Goal: Communication & Community: Answer question/provide support

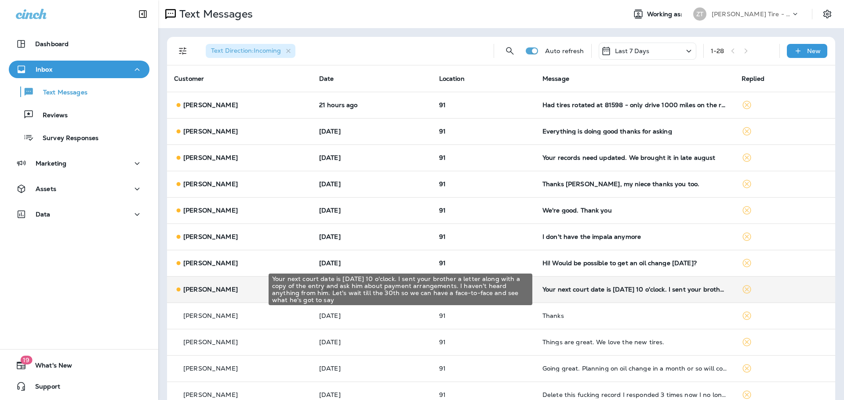
click at [602, 291] on div "Your next court date is [DATE] 10 o'clock. I sent your brother a letter along w…" at bounding box center [634, 289] width 185 height 7
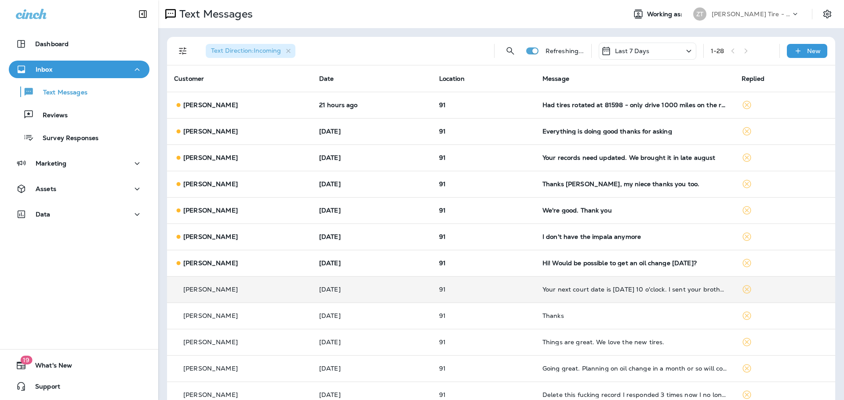
click at [602, 291] on div at bounding box center [731, 200] width 290 height 386
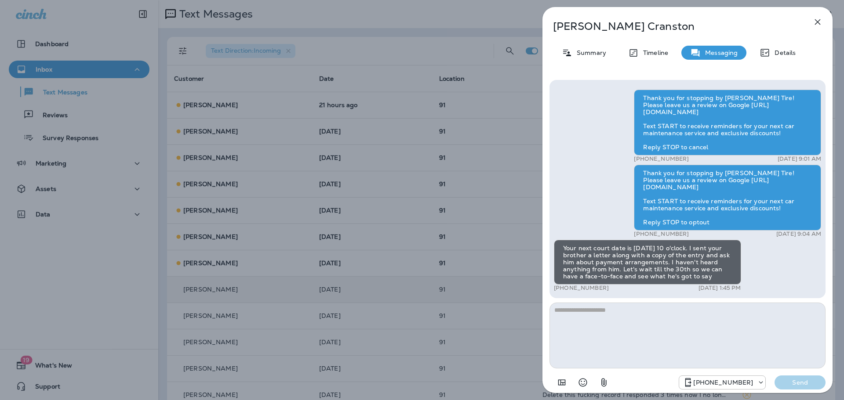
click at [580, 311] on textarea at bounding box center [687, 336] width 276 height 66
type textarea "**********"
click at [788, 381] on p "Send" at bounding box center [799, 383] width 37 height 8
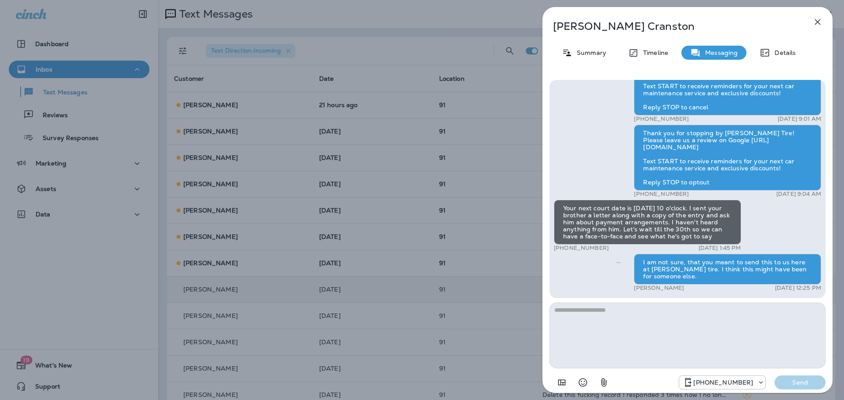
click at [403, 276] on div "[PERSON_NAME] Summary Timeline Messaging Details Thank you for stopping by [PER…" at bounding box center [422, 200] width 844 height 400
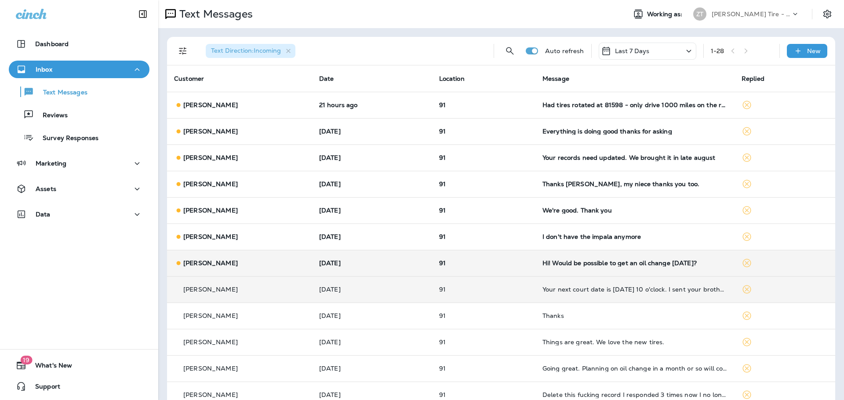
click at [551, 261] on div "Hi! Would be possible to get an oil change [DATE]?" at bounding box center [634, 263] width 185 height 7
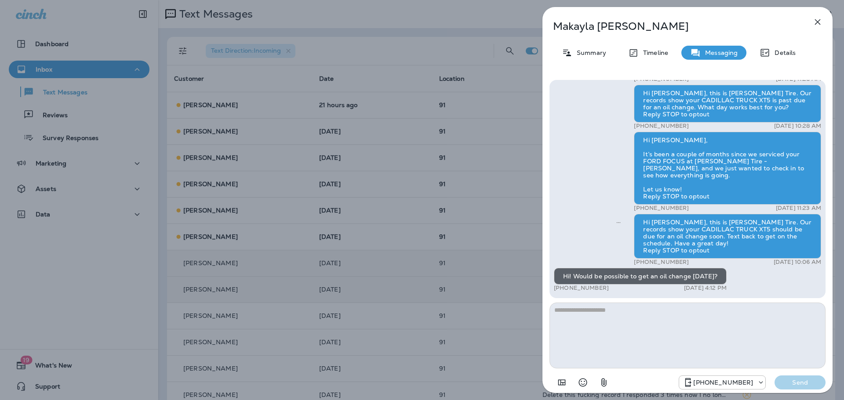
click at [423, 255] on div "[PERSON_NAME] Summary Timeline Messaging Details Thank you for stopping by [PER…" at bounding box center [422, 200] width 844 height 400
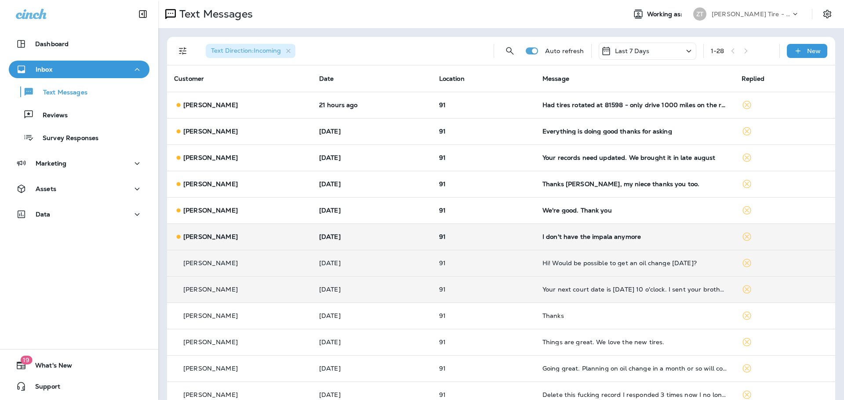
click at [488, 238] on p "91" at bounding box center [483, 236] width 89 height 7
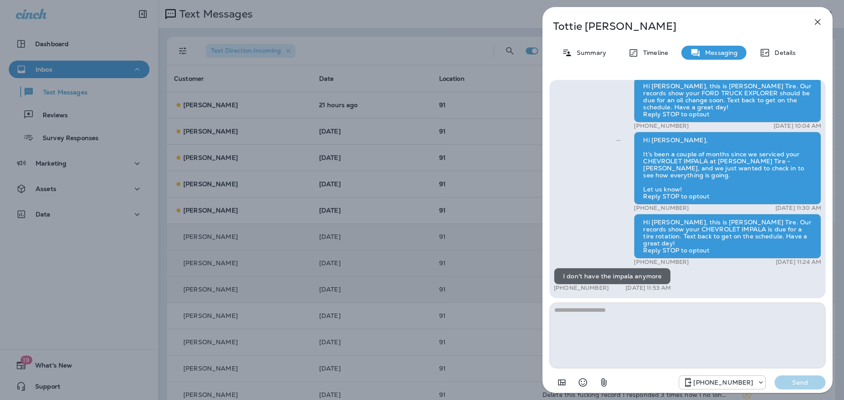
click at [484, 215] on div "[PERSON_NAME] Summary Timeline Messaging Details Thank you for stopping by [PER…" at bounding box center [422, 200] width 844 height 400
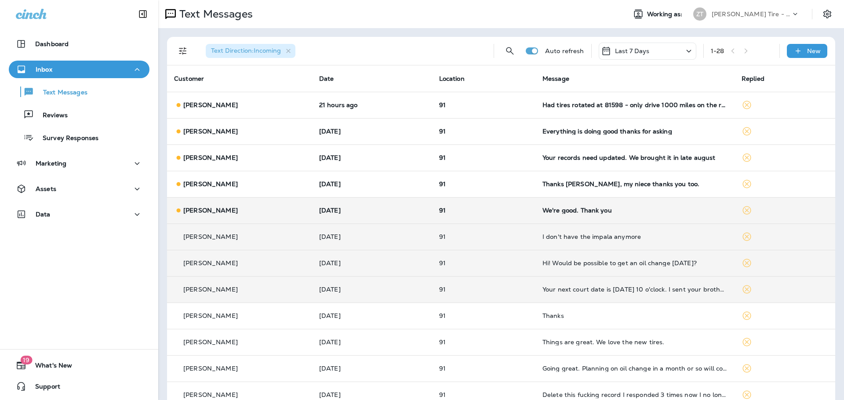
click at [500, 208] on p "91" at bounding box center [483, 210] width 89 height 7
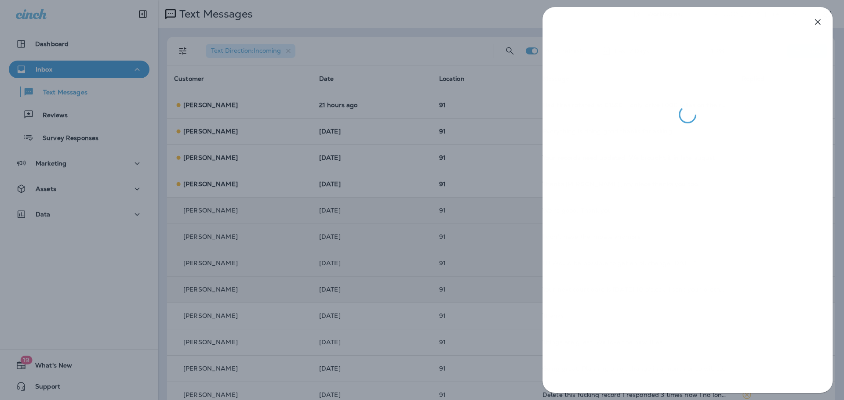
click at [485, 234] on div at bounding box center [422, 200] width 844 height 400
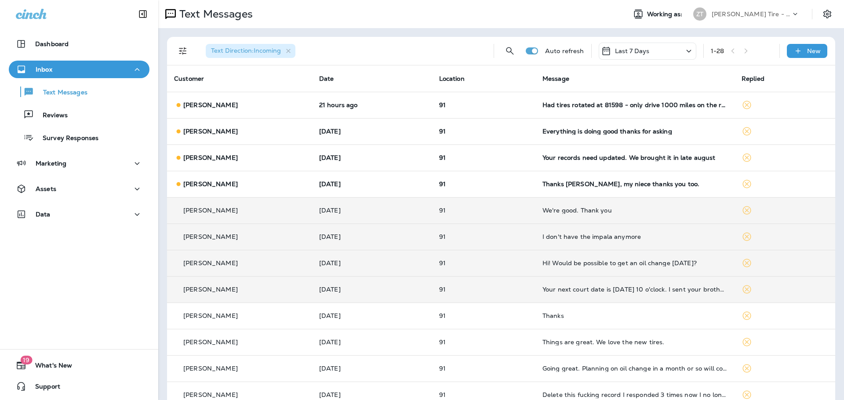
click at [504, 183] on p "91" at bounding box center [483, 184] width 89 height 7
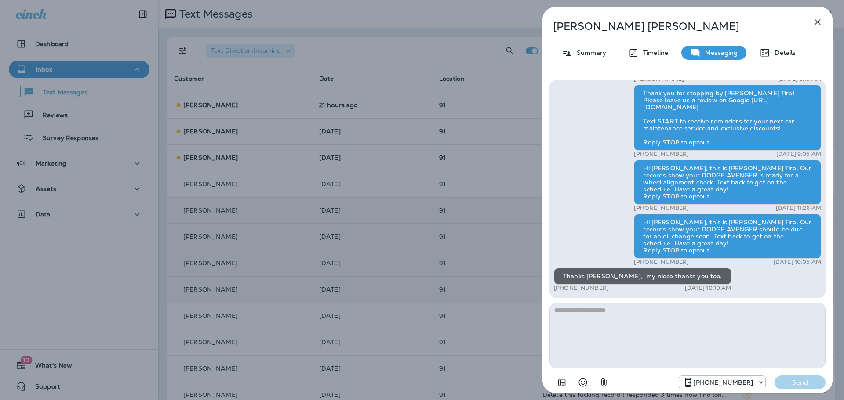
click at [490, 211] on div "[PERSON_NAME] Summary Timeline Messaging Details Thank you for stopping by [PER…" at bounding box center [422, 200] width 844 height 400
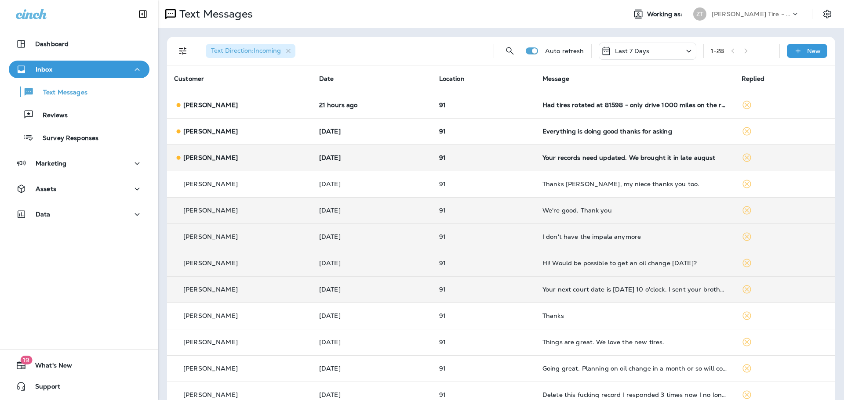
click at [550, 163] on td "Your records need updated. We brought it in late august" at bounding box center [634, 158] width 199 height 26
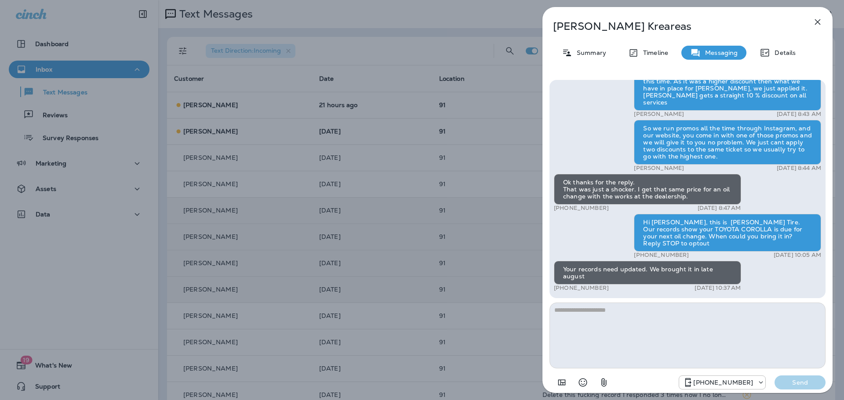
click at [581, 314] on textarea at bounding box center [687, 336] width 276 height 66
type textarea "**********"
click at [793, 382] on p "Send" at bounding box center [799, 383] width 37 height 8
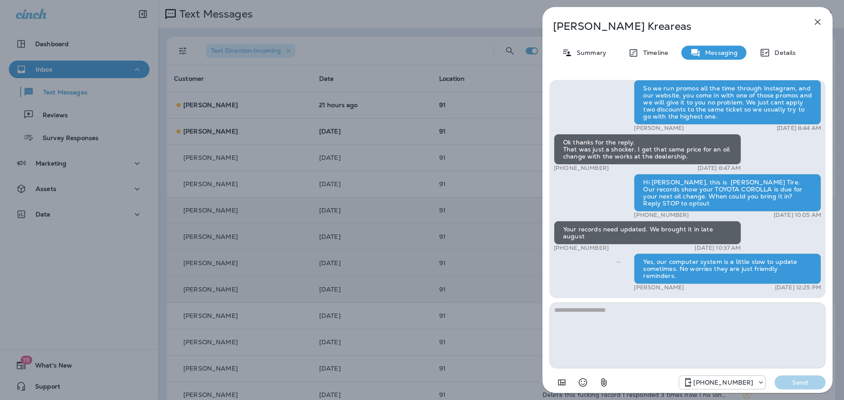
click at [489, 217] on div "[PERSON_NAME] Summary Timeline Messaging Details Thank you for stopping by [PER…" at bounding box center [422, 200] width 844 height 400
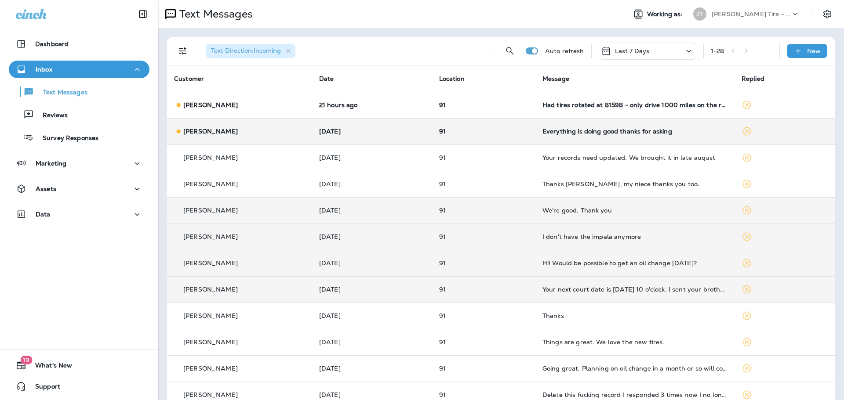
click at [599, 138] on td "Everything is doing good thanks for asking" at bounding box center [634, 131] width 199 height 26
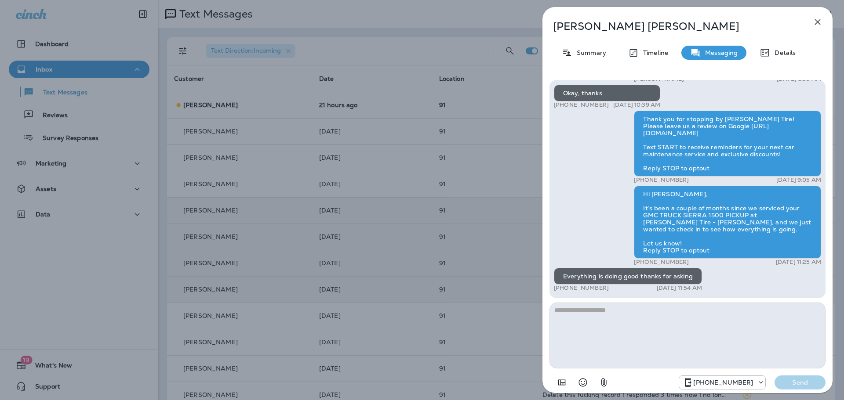
click at [484, 172] on div "[PERSON_NAME] Summary Timeline Messaging Details Thank you for stopping by [PER…" at bounding box center [422, 200] width 844 height 400
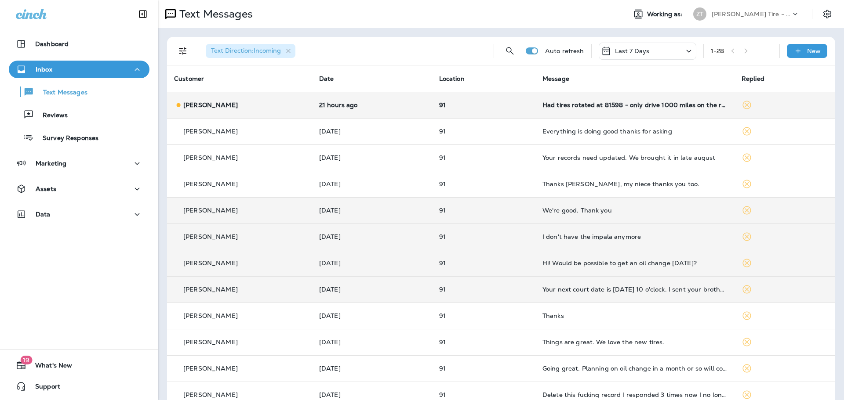
click at [569, 109] on td "Had tires rotated at 81598 - only drive 1000 miles on the rotation suppose to b…" at bounding box center [634, 105] width 199 height 26
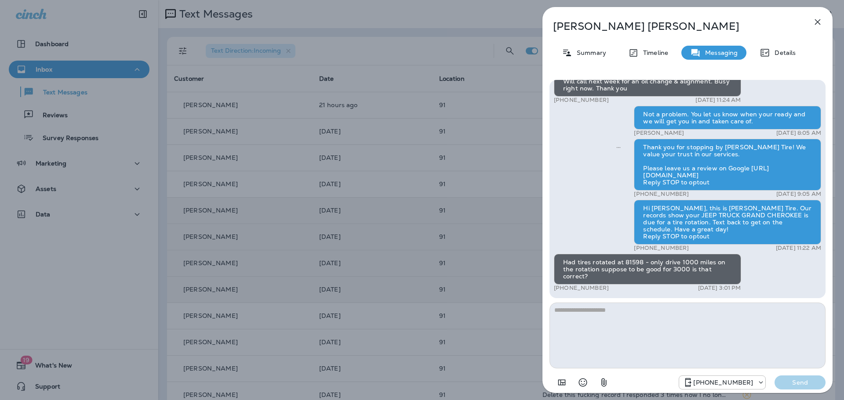
click at [616, 315] on textarea at bounding box center [687, 336] width 276 height 66
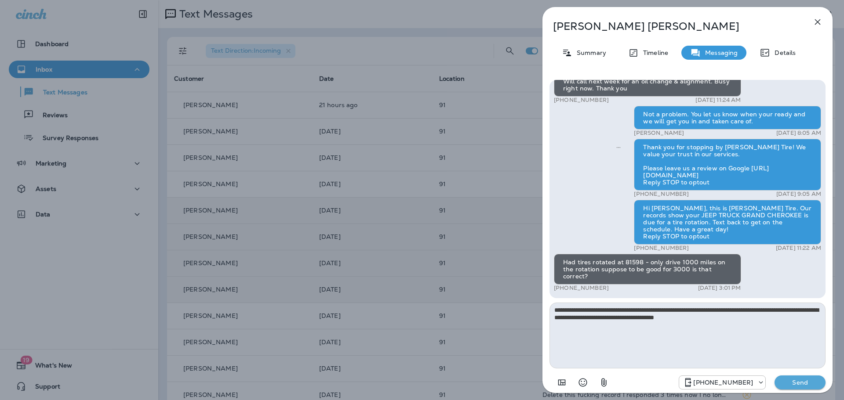
type textarea "**********"
click at [792, 384] on p "Send" at bounding box center [799, 383] width 37 height 8
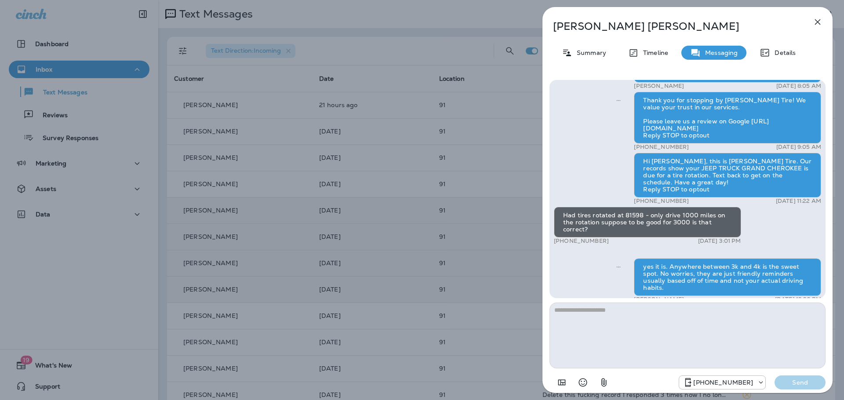
click at [429, 164] on div "[PERSON_NAME] Summary Timeline Messaging Details Thank you for stopping by [PER…" at bounding box center [422, 200] width 844 height 400
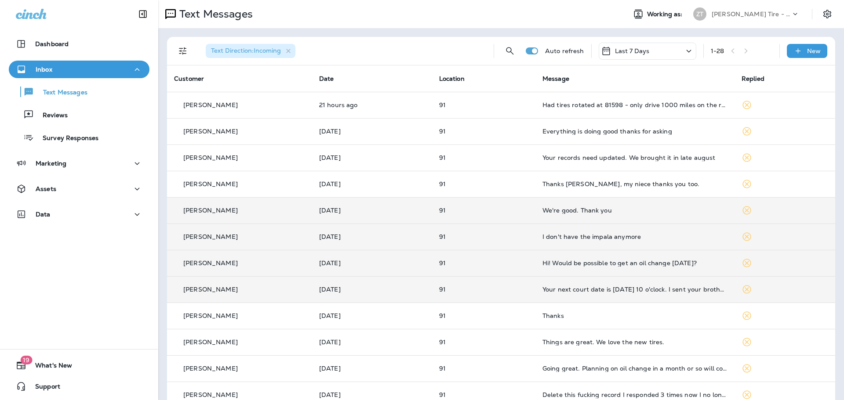
click at [718, 10] on div "[PERSON_NAME] Tire - [PERSON_NAME]" at bounding box center [750, 13] width 79 height 13
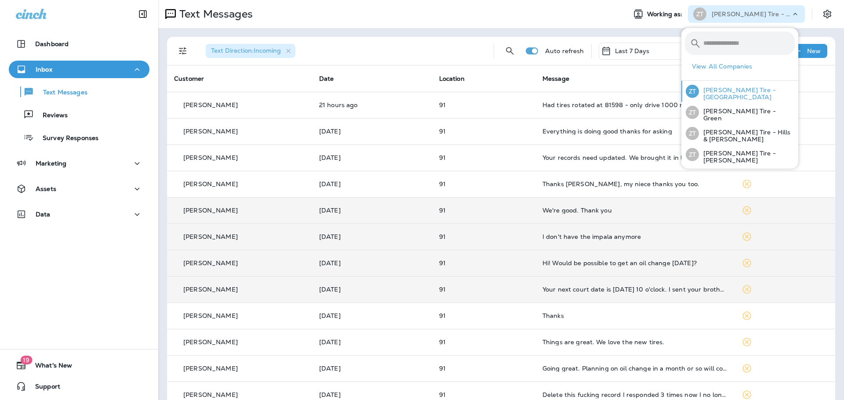
click at [718, 87] on p "[PERSON_NAME] Tire - [GEOGRAPHIC_DATA]" at bounding box center [747, 94] width 96 height 14
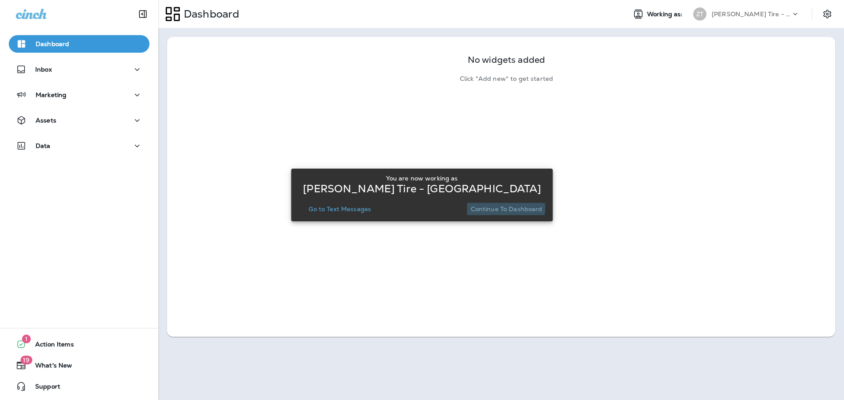
click at [491, 207] on p "Continue to Dashboard" at bounding box center [507, 209] width 72 height 7
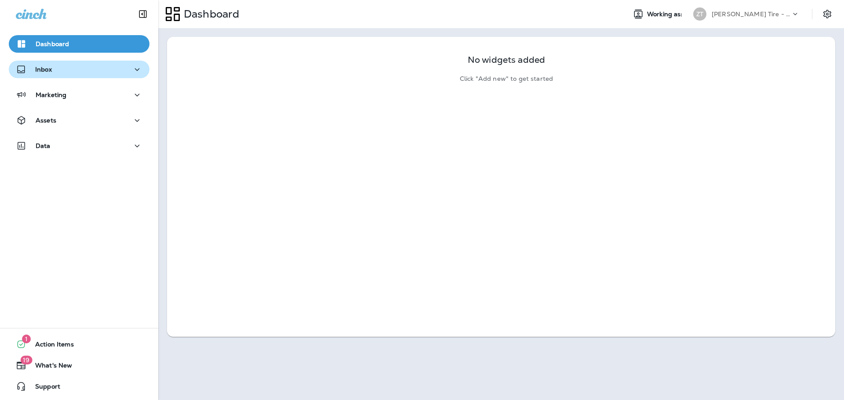
click at [88, 73] on div "Inbox" at bounding box center [79, 69] width 127 height 11
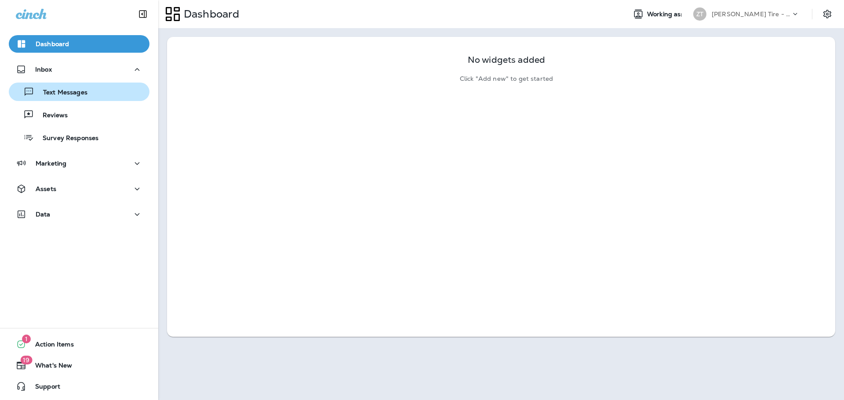
click at [93, 94] on div "Text Messages" at bounding box center [79, 91] width 134 height 13
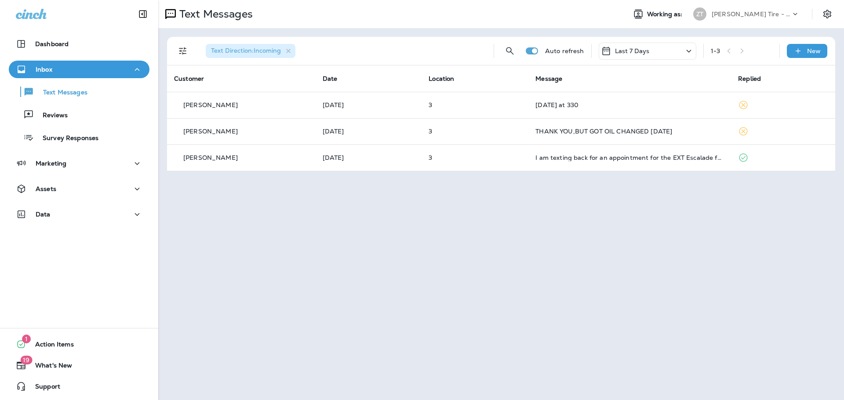
click at [716, 25] on div "Text Messages Working as: [PERSON_NAME] Tire - [GEOGRAPHIC_DATA]" at bounding box center [500, 14] width 685 height 28
click at [720, 17] on p "[PERSON_NAME] Tire - [GEOGRAPHIC_DATA]" at bounding box center [750, 14] width 79 height 7
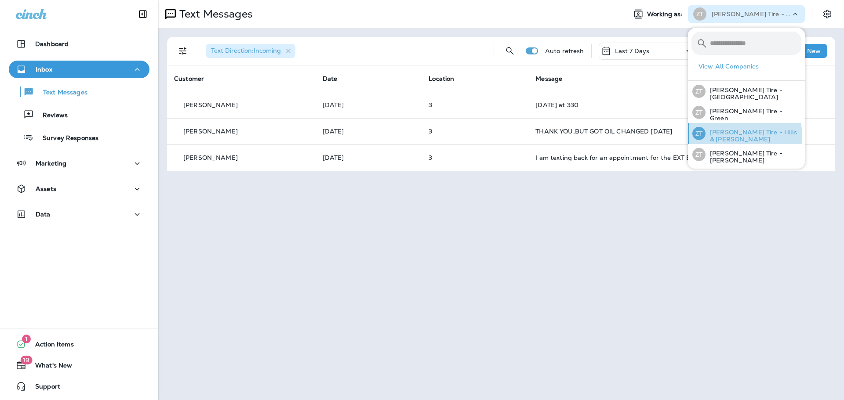
click at [725, 136] on p "[PERSON_NAME] Tire - Hills & [PERSON_NAME]" at bounding box center [753, 136] width 96 height 14
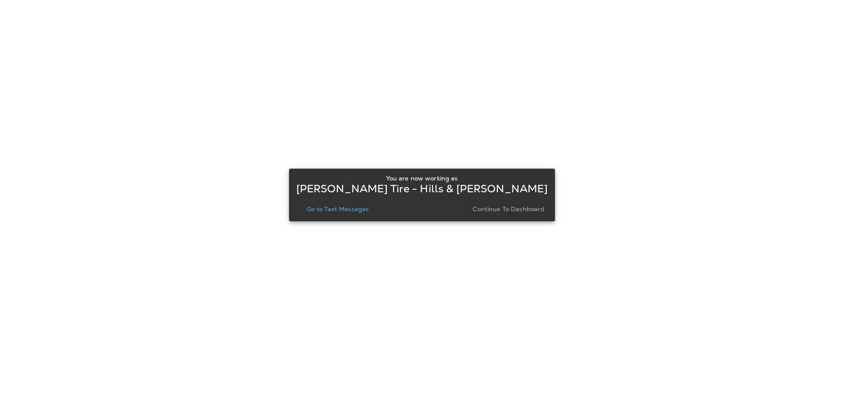
click at [526, 206] on p "Continue to Dashboard" at bounding box center [508, 209] width 72 height 7
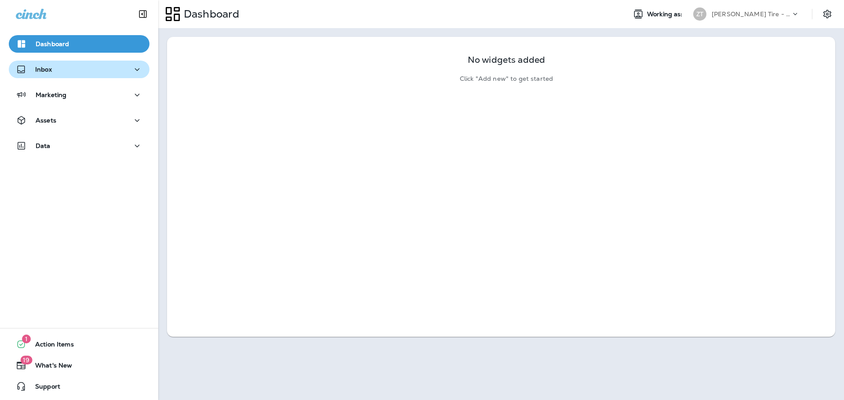
click at [42, 70] on p "Inbox" at bounding box center [43, 69] width 17 height 7
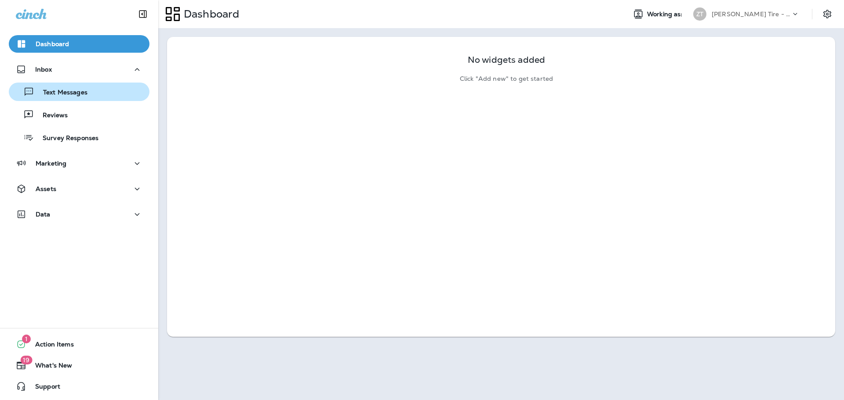
click at [53, 87] on div "Text Messages" at bounding box center [49, 91] width 75 height 13
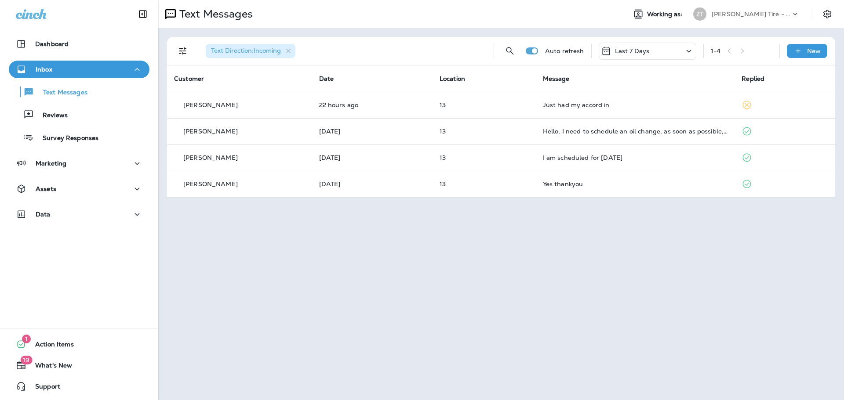
click at [721, 14] on p "[PERSON_NAME] Tire - Hills & [PERSON_NAME]" at bounding box center [750, 14] width 79 height 7
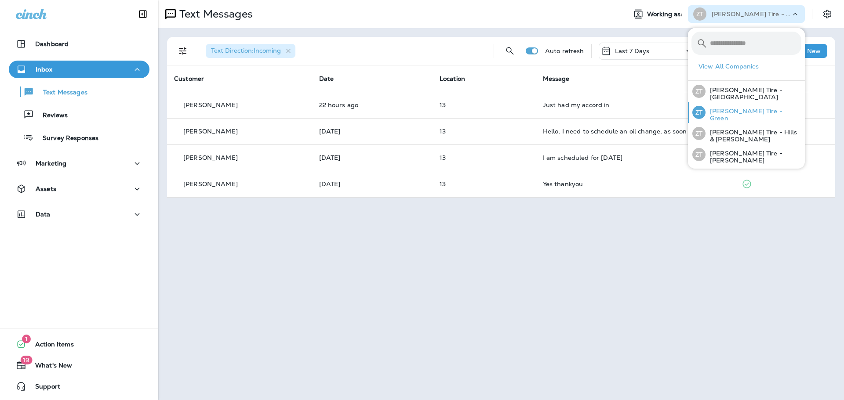
click at [734, 110] on div "[PERSON_NAME] Tire - Green" at bounding box center [746, 112] width 116 height 21
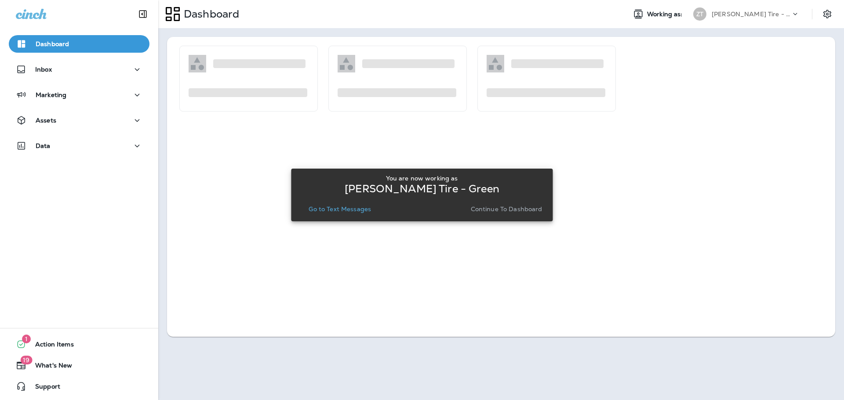
click at [521, 207] on p "Continue to Dashboard" at bounding box center [507, 209] width 72 height 7
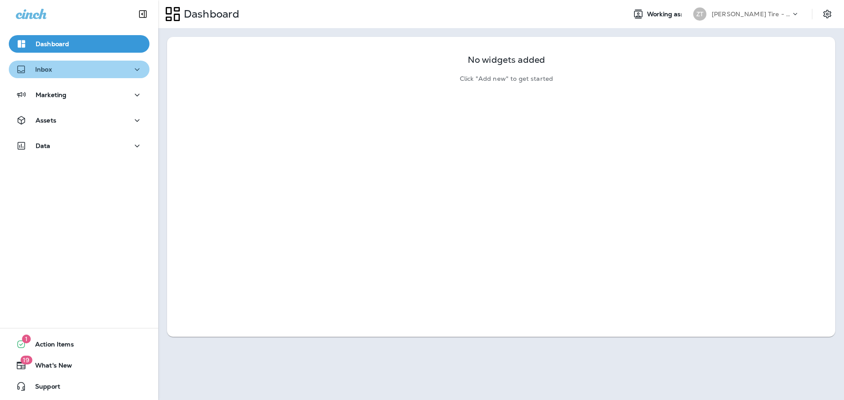
click at [90, 74] on div "Inbox" at bounding box center [79, 69] width 127 height 11
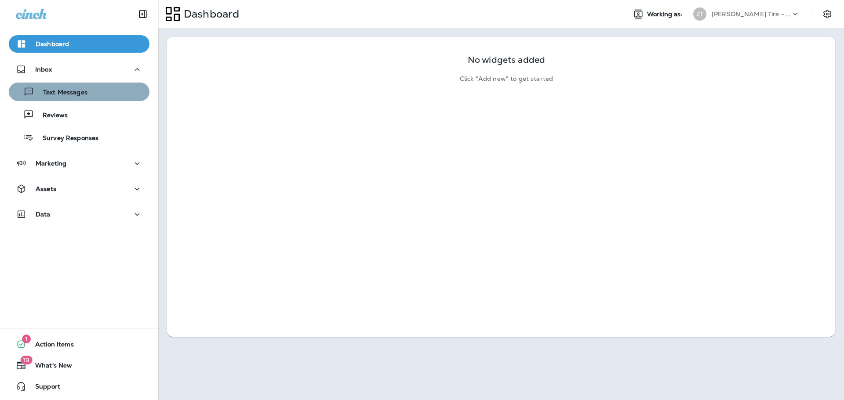
click at [87, 99] on button "Text Messages" at bounding box center [79, 92] width 141 height 18
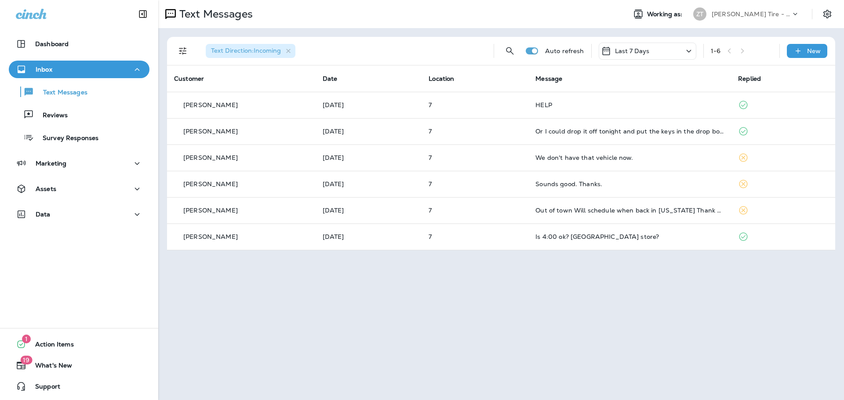
click at [724, 12] on p "[PERSON_NAME] Tire - Green" at bounding box center [750, 14] width 79 height 7
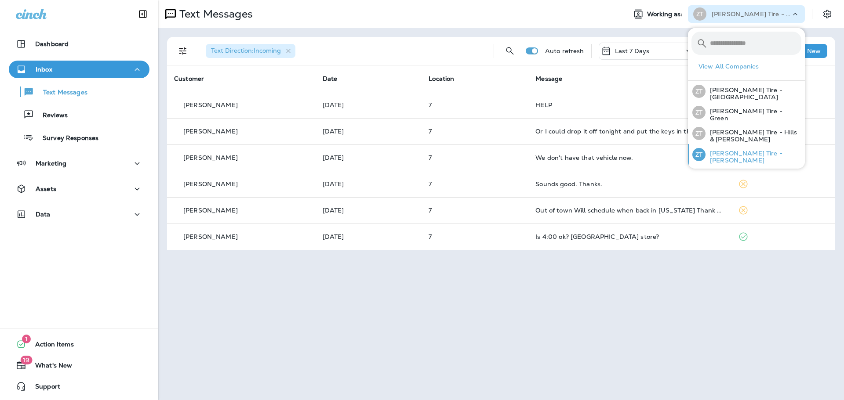
click at [727, 156] on p "[PERSON_NAME] Tire - [PERSON_NAME]" at bounding box center [753, 157] width 96 height 14
